Goal: Task Accomplishment & Management: Complete application form

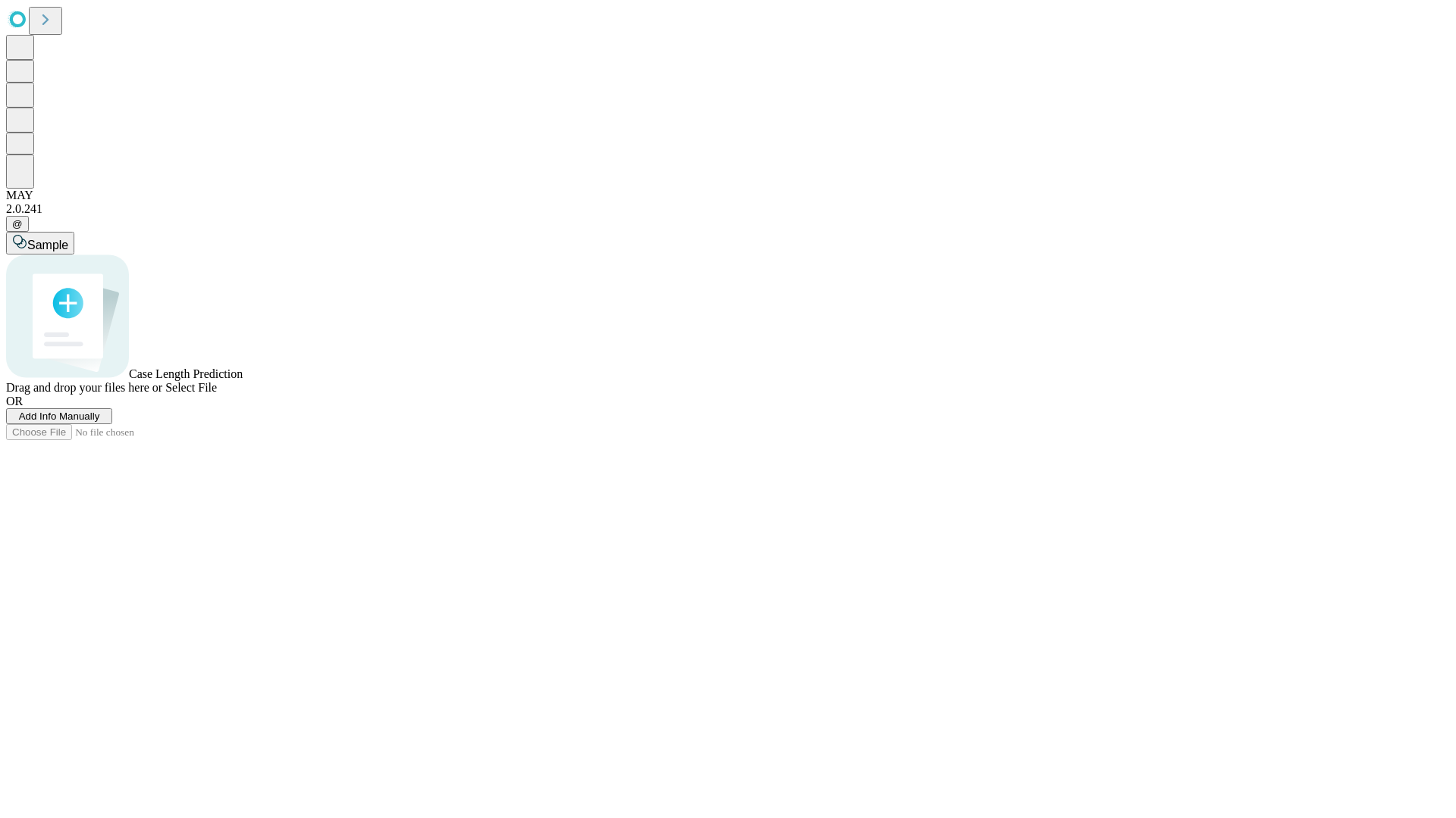
click at [100, 422] on span "Add Info Manually" at bounding box center [59, 416] width 81 height 12
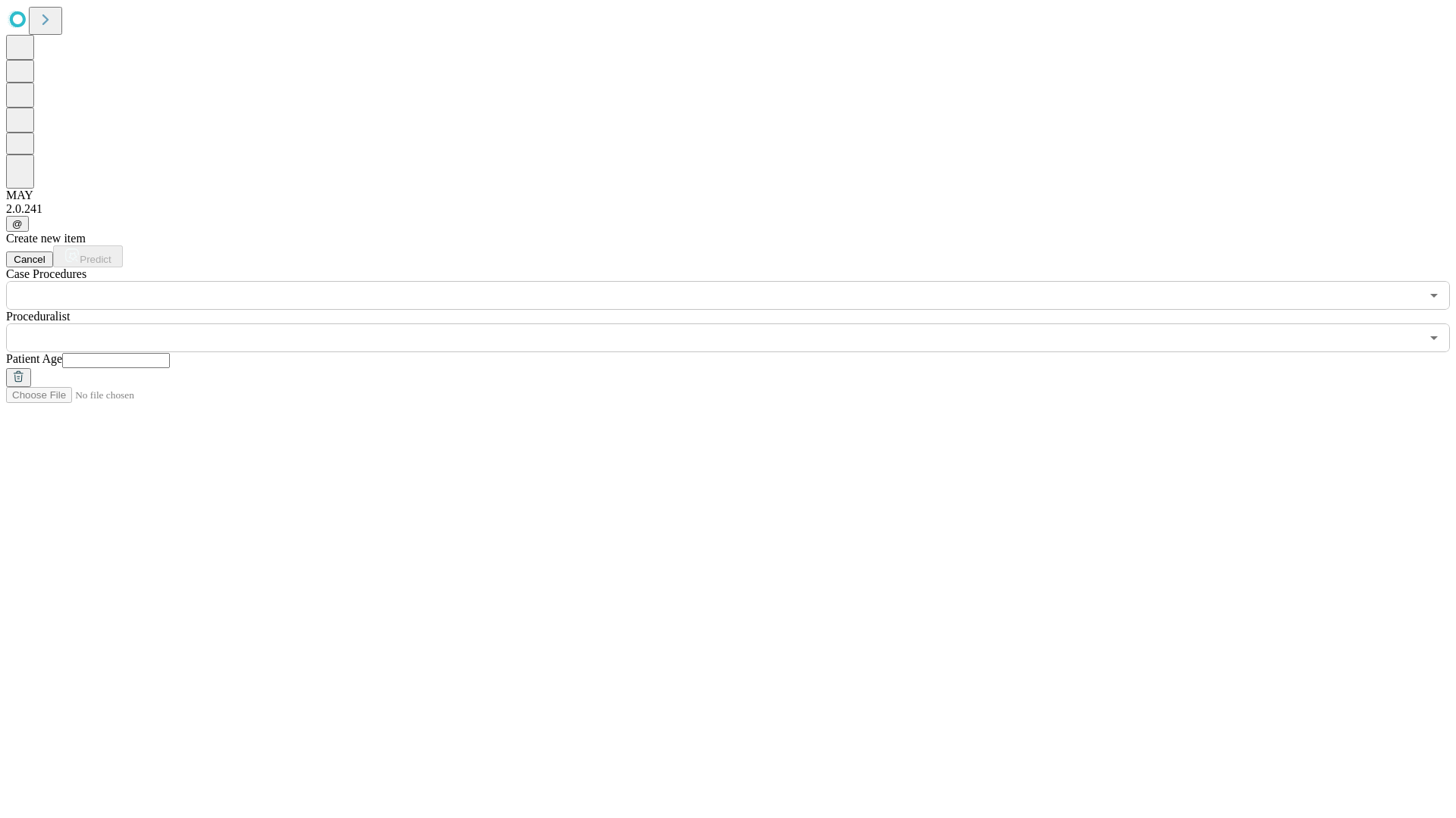
click at [170, 353] on input "text" at bounding box center [116, 361] width 108 height 15
type input "**"
click at [738, 323] on input "text" at bounding box center [713, 337] width 1414 height 28
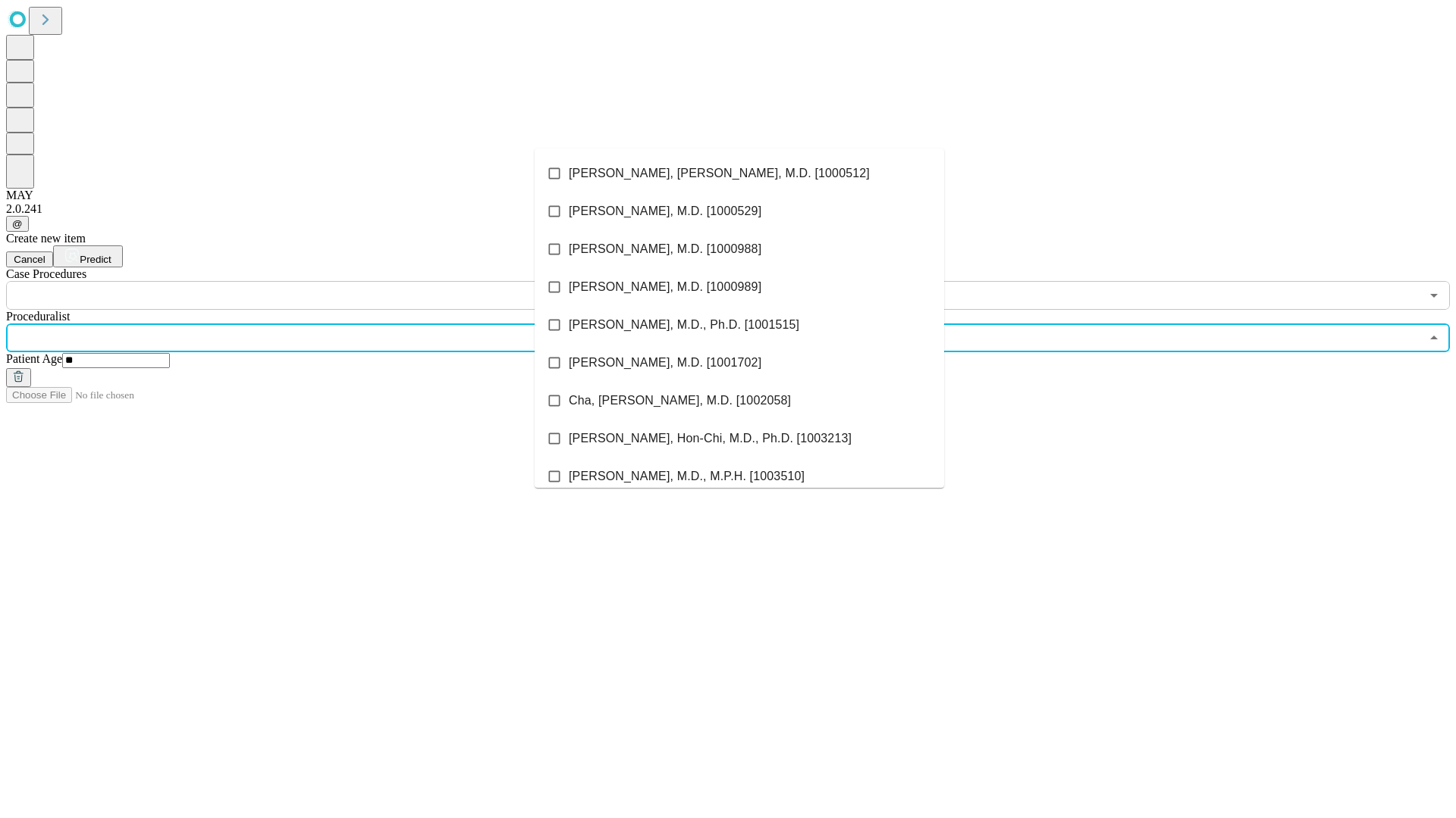
click at [739, 173] on li "[PERSON_NAME], [PERSON_NAME], M.D. [1000512]" at bounding box center [739, 173] width 410 height 38
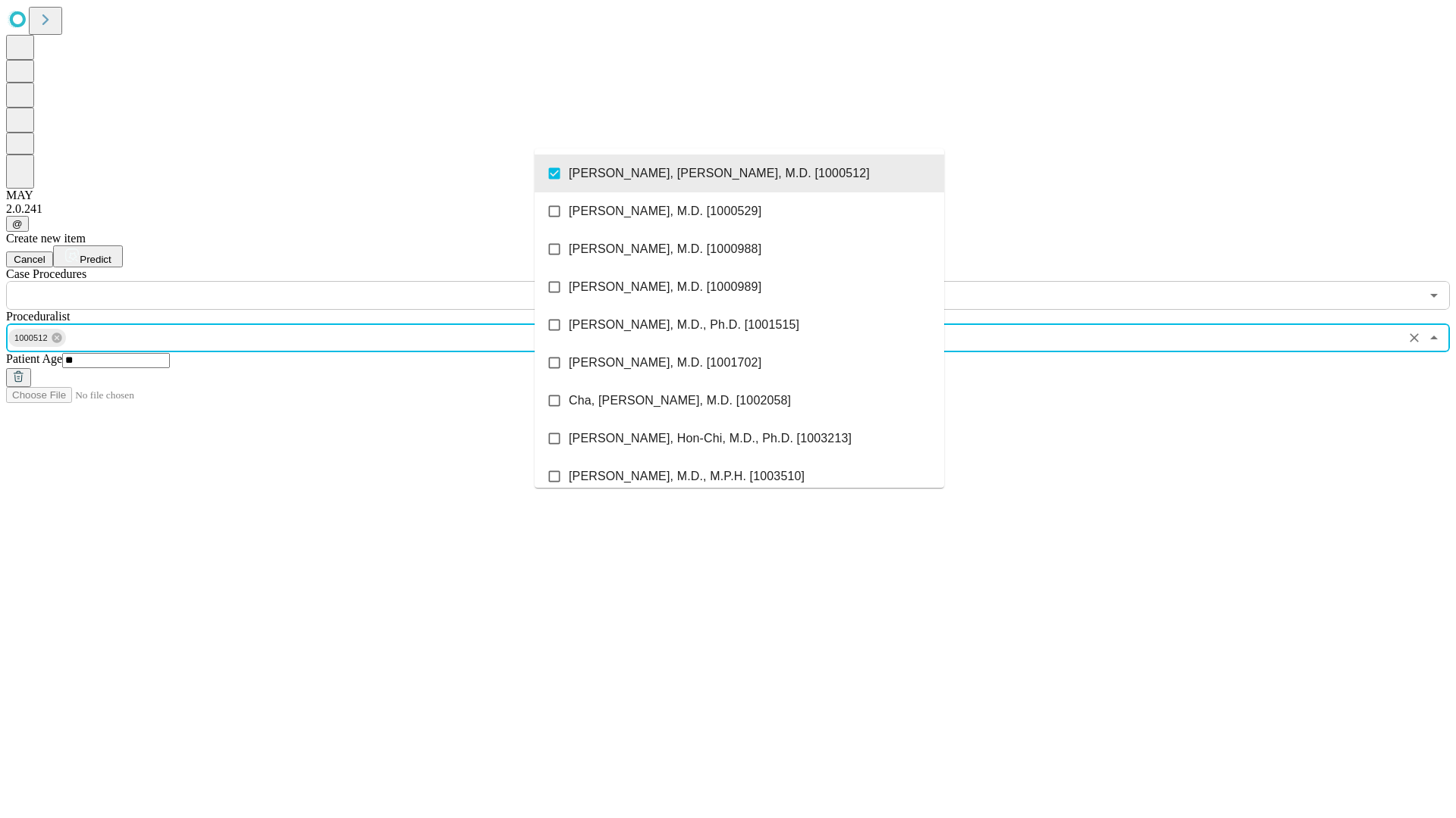
click at [318, 281] on input "text" at bounding box center [713, 296] width 1414 height 28
